Goal: Book appointment/travel/reservation

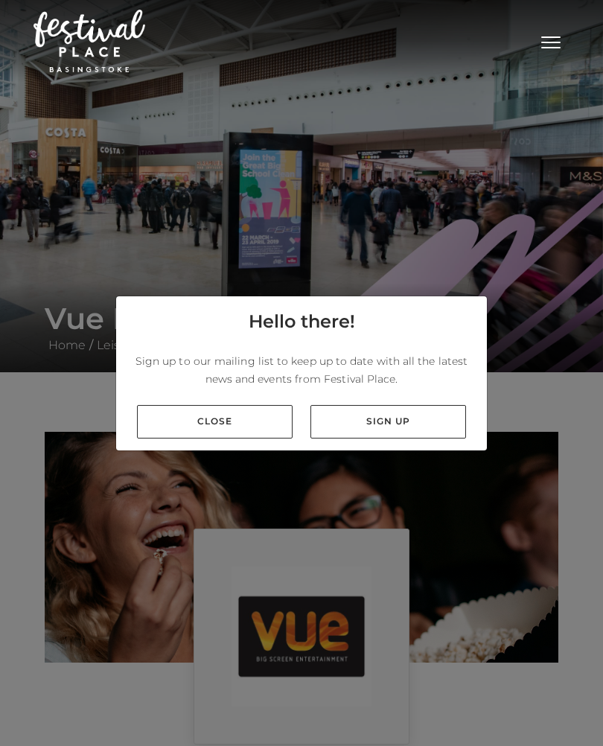
click at [248, 426] on link "Close" at bounding box center [215, 422] width 156 height 34
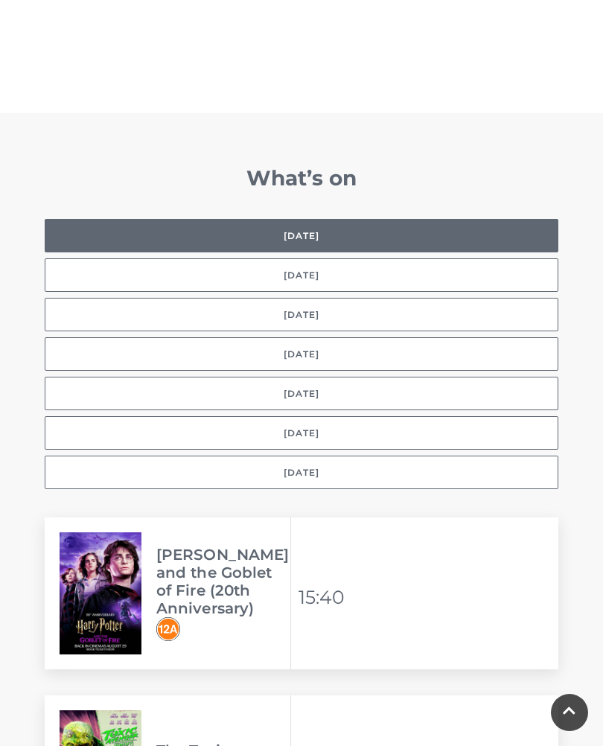
scroll to position [1094, 0]
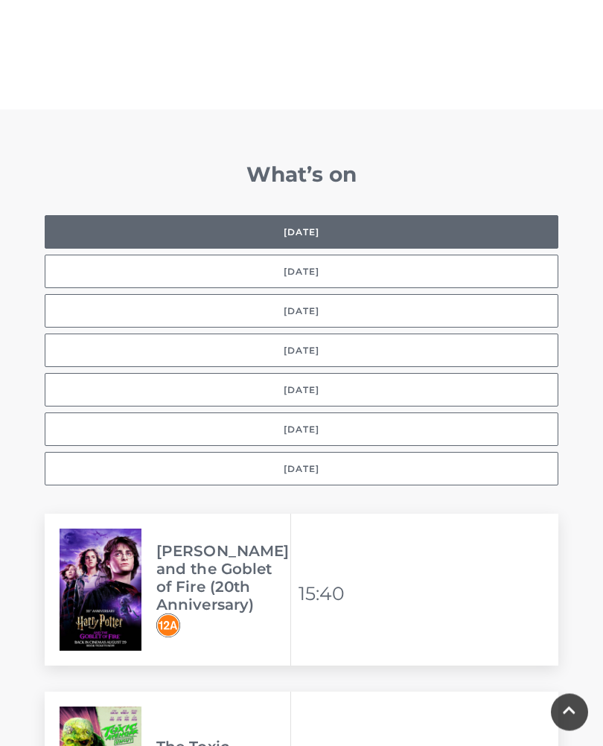
click at [318, 216] on button "Selected day [DATE]" at bounding box center [302, 233] width 514 height 34
click at [366, 261] on button "[DATE]" at bounding box center [302, 272] width 514 height 34
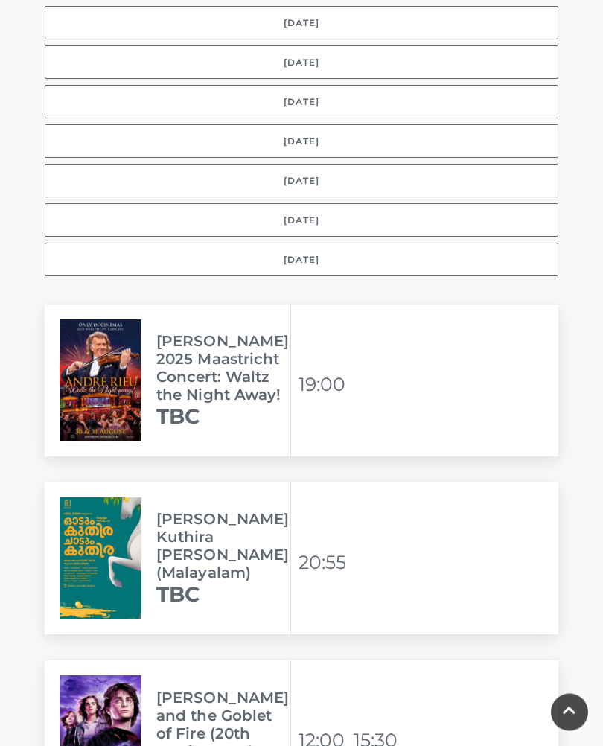
scroll to position [1263, 0]
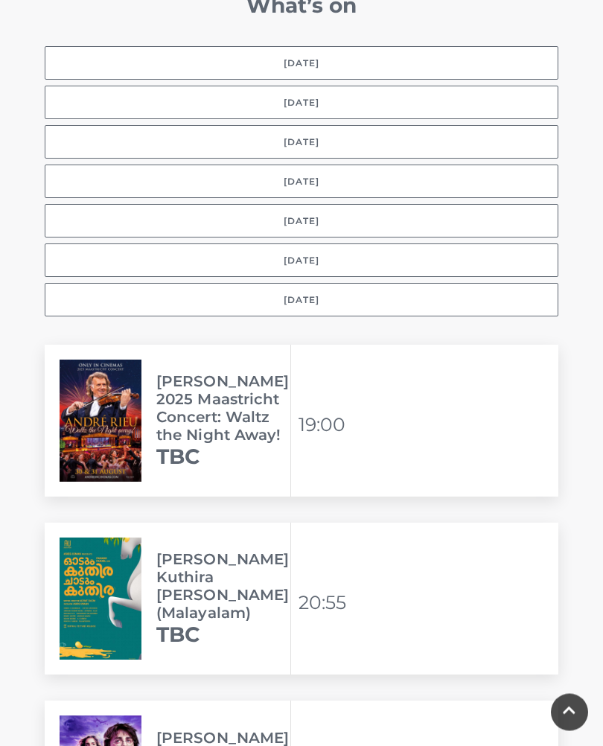
click at [316, 126] on button "[DATE]" at bounding box center [302, 143] width 514 height 34
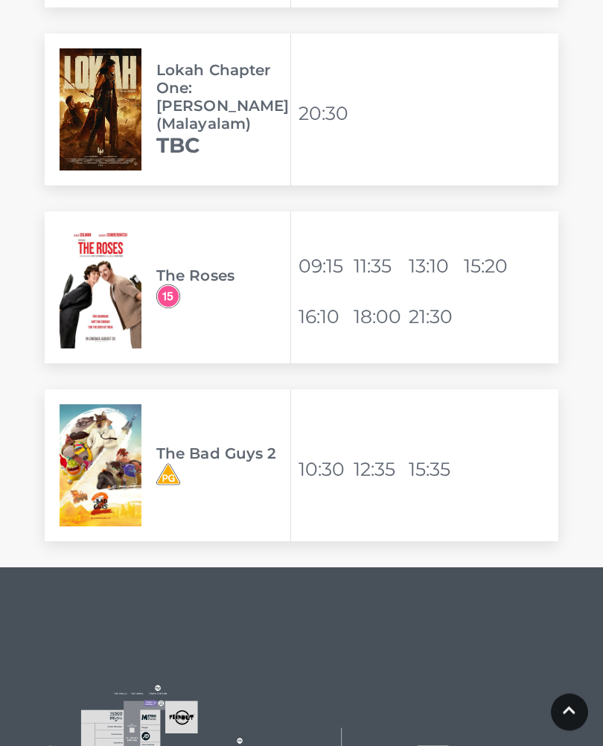
scroll to position [5316, 0]
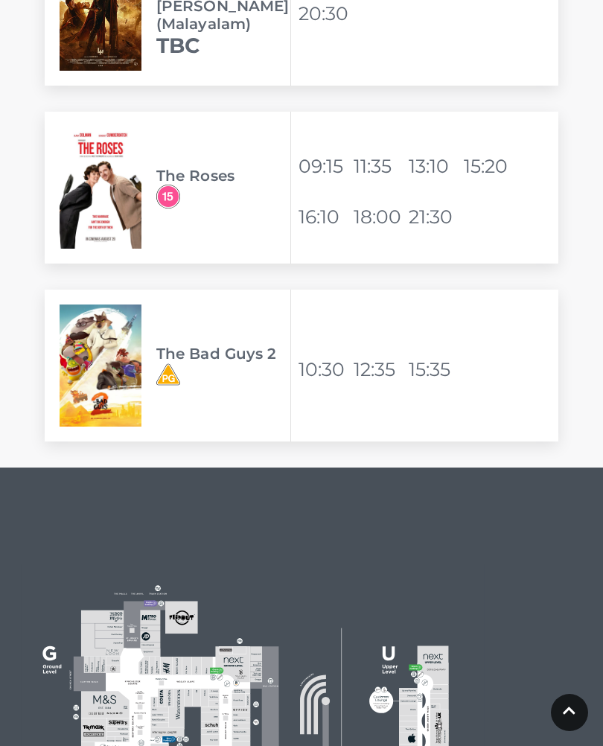
scroll to position [5414, 0]
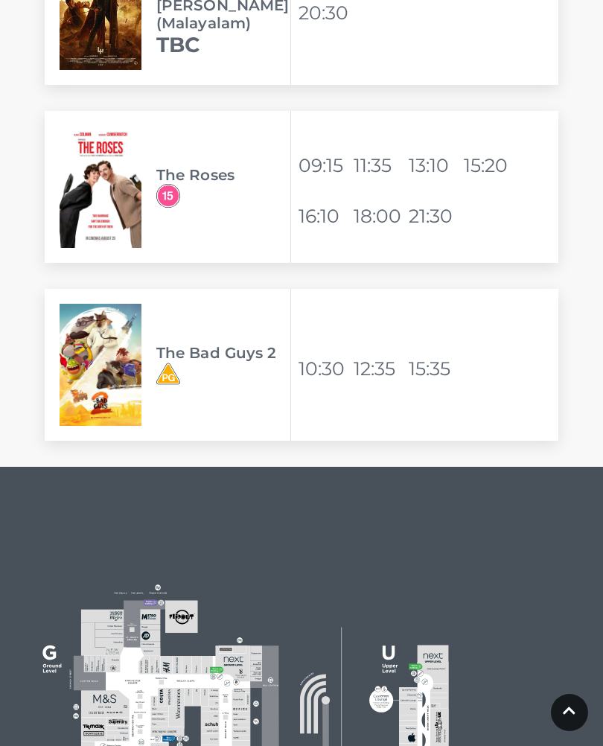
click at [115, 183] on img at bounding box center [101, 187] width 82 height 122
click at [249, 166] on span "The Roses" at bounding box center [223, 187] width 134 height 42
click at [516, 179] on ul "09:15 11:35 13:10 15:20 16:10 18:00 21:30" at bounding box center [429, 187] width 260 height 109
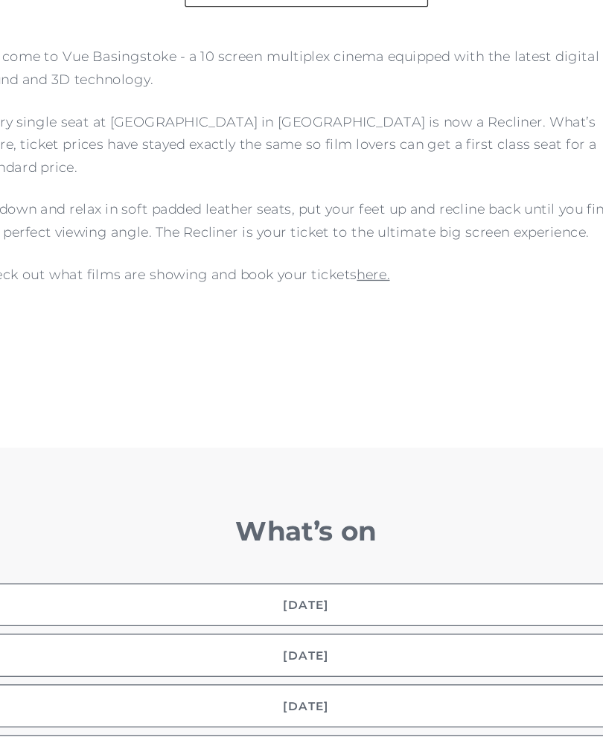
scroll to position [775, 0]
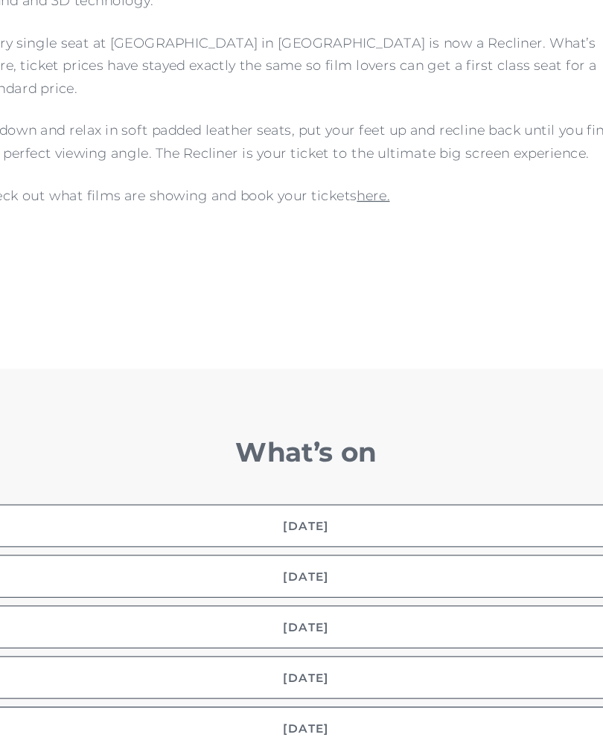
click at [341, 288] on link "here." at bounding box center [353, 294] width 25 height 13
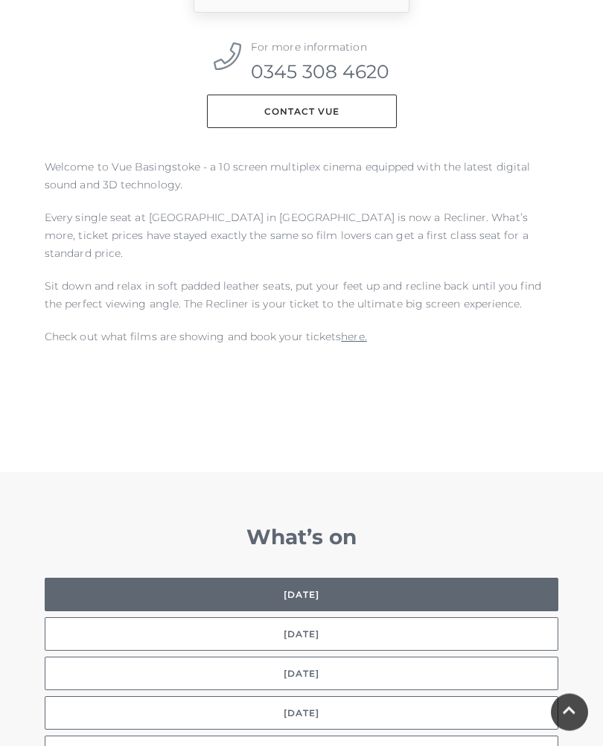
scroll to position [780, 0]
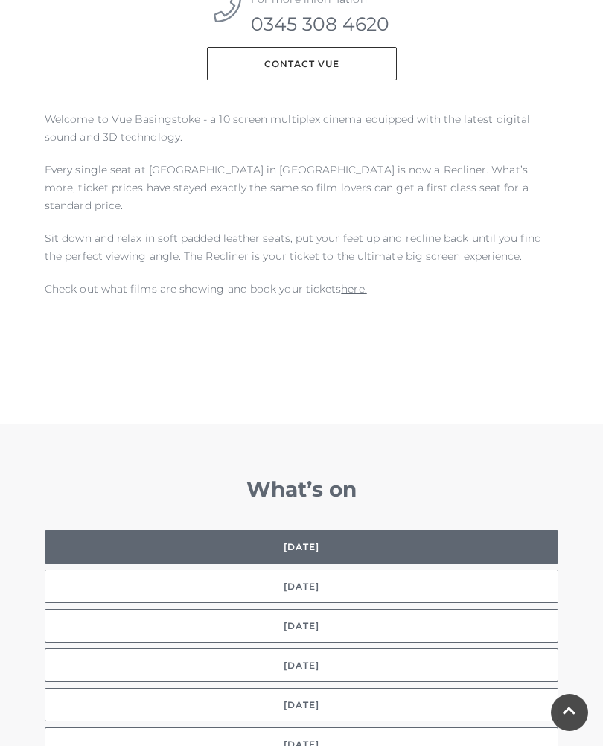
click at [354, 282] on link "here." at bounding box center [353, 288] width 25 height 13
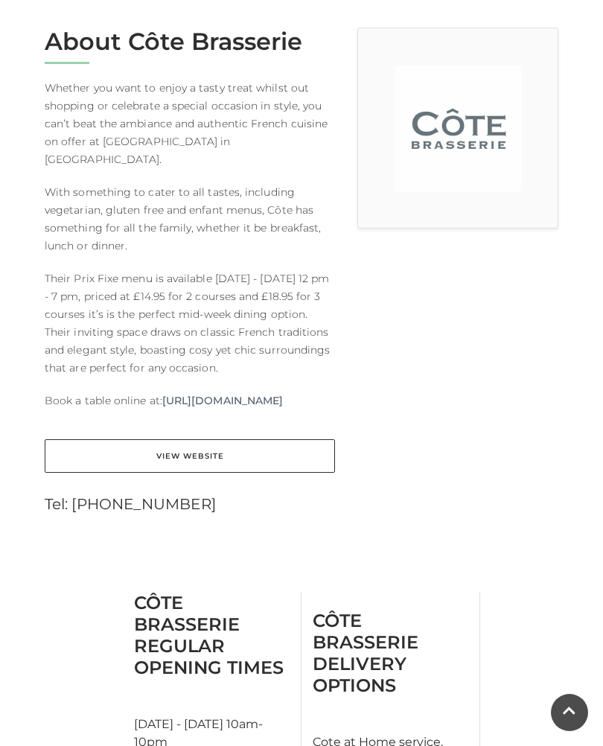
scroll to position [383, 0]
